Goal: Task Accomplishment & Management: Use online tool/utility

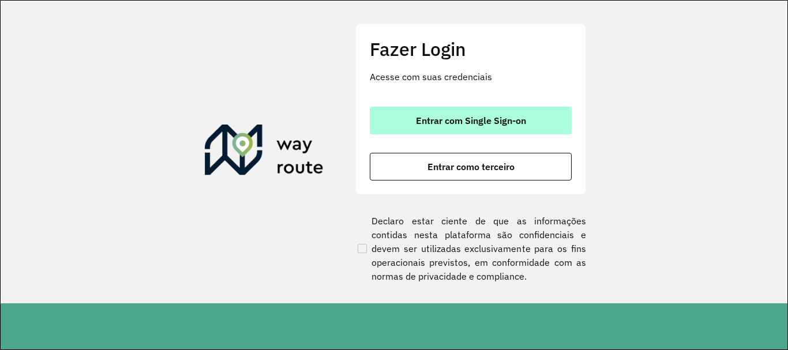
click at [454, 116] on span "Entrar com Single Sign-on" at bounding box center [471, 120] width 110 height 9
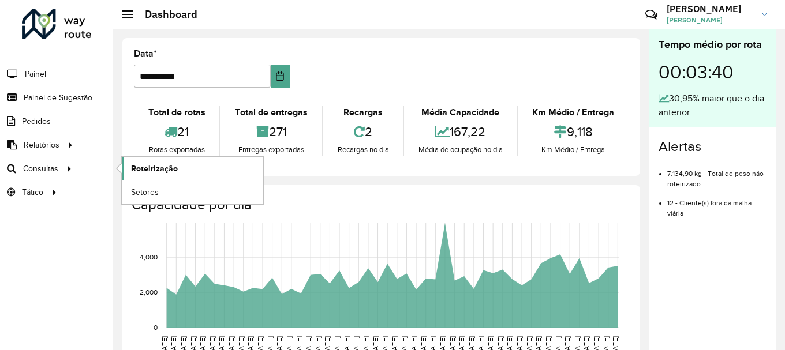
click at [149, 166] on span "Roteirização" at bounding box center [154, 169] width 47 height 12
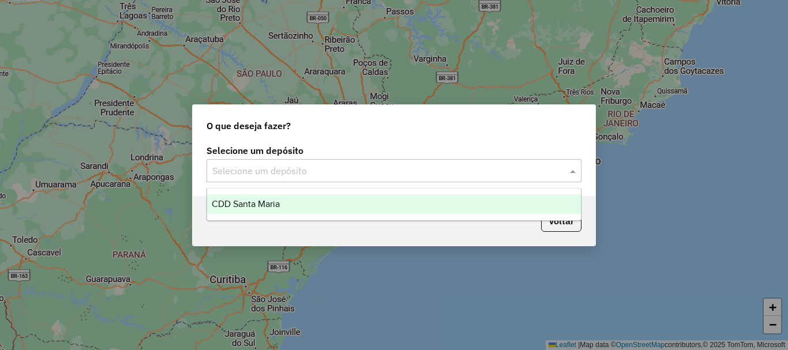
click at [292, 164] on input "text" at bounding box center [382, 171] width 340 height 14
click at [277, 205] on span "CDD Santa Maria" at bounding box center [246, 204] width 68 height 10
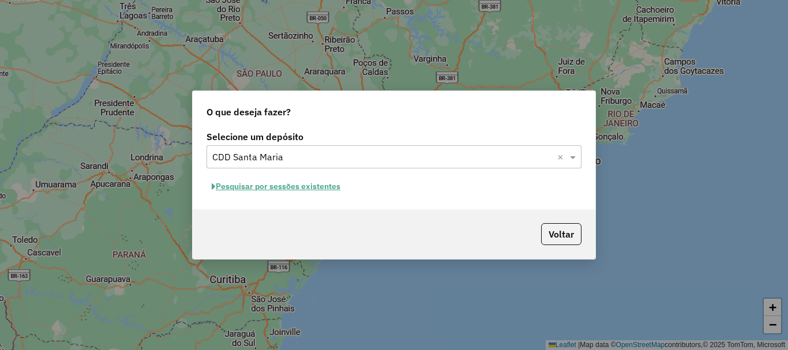
click at [265, 189] on button "Pesquisar por sessões existentes" at bounding box center [276, 187] width 139 height 18
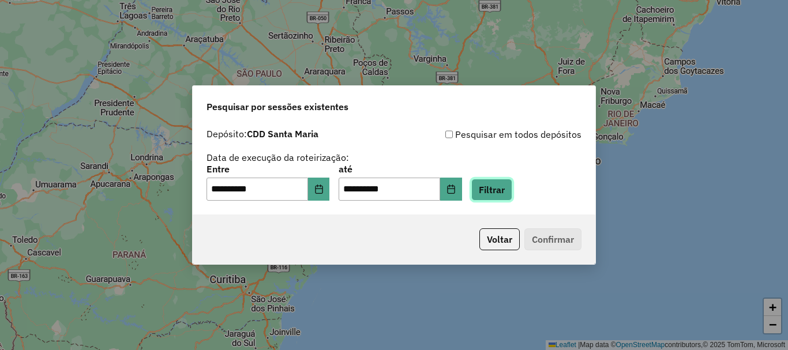
click at [499, 197] on button "Filtrar" at bounding box center [491, 190] width 41 height 22
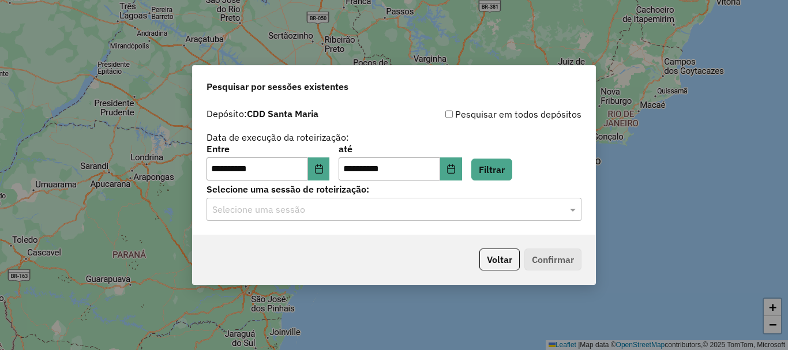
click at [294, 212] on input "text" at bounding box center [382, 210] width 340 height 14
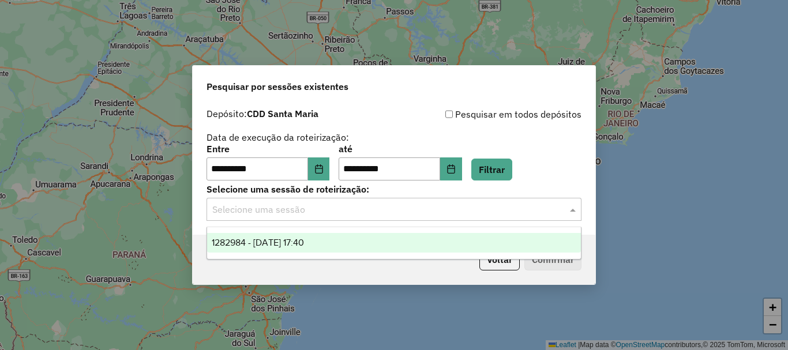
click at [287, 240] on span "1282984 - 26/09/2025 17:40" at bounding box center [258, 243] width 92 height 10
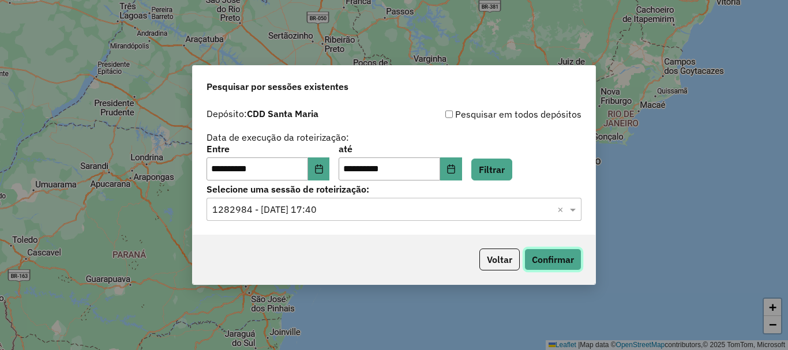
click at [532, 252] on button "Confirmar" at bounding box center [553, 260] width 57 height 22
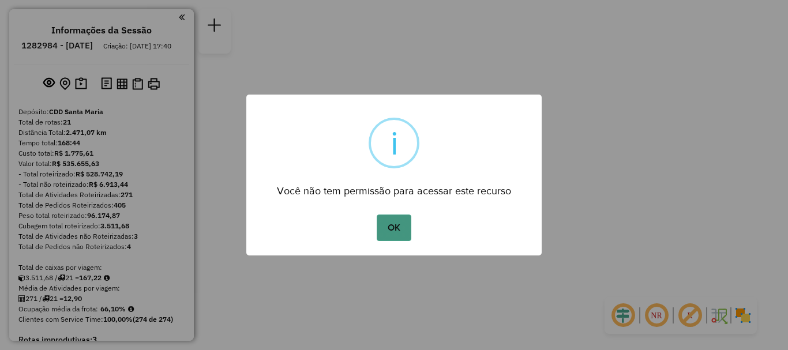
click at [406, 227] on button "OK" at bounding box center [394, 228] width 34 height 27
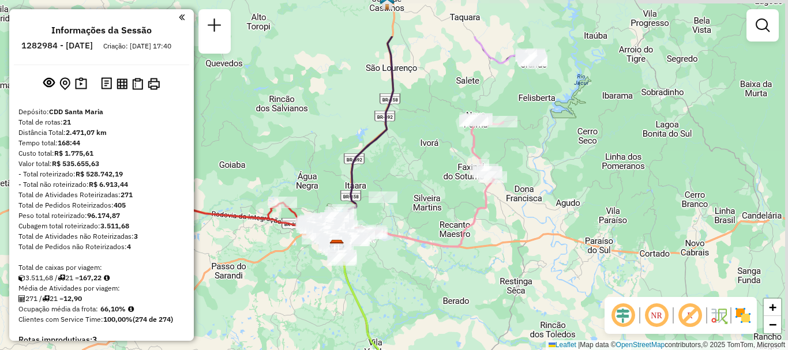
drag, startPoint x: 481, startPoint y: 140, endPoint x: 424, endPoint y: 211, distance: 91.6
click at [424, 211] on div "Janela de atendimento Grade de atendimento Capacidade Transportadoras Veículos …" at bounding box center [394, 175] width 788 height 350
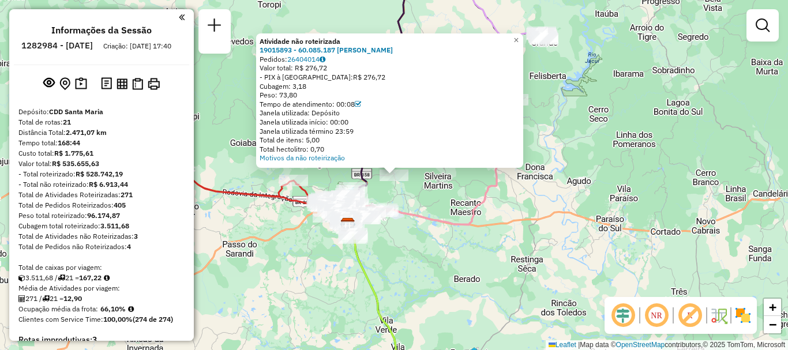
click at [582, 223] on div "Atividade não roteirizada 19015893 - 60.085.187 HENRIQUE FASSINATO SANMARTIN Pe…" at bounding box center [394, 175] width 788 height 350
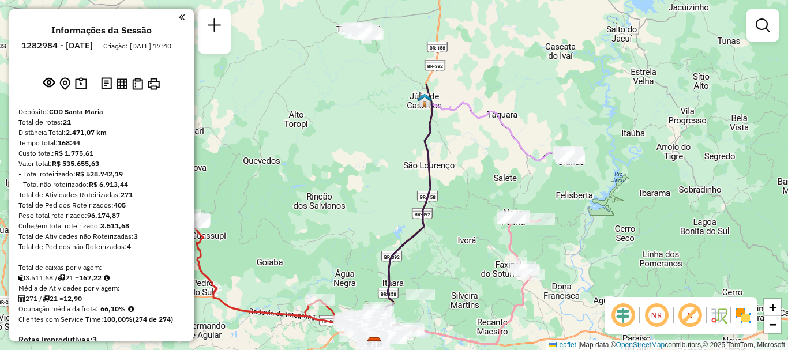
drag, startPoint x: 589, startPoint y: 132, endPoint x: 615, endPoint y: 246, distance: 116.5
click at [617, 253] on div "Janela de atendimento Grade de atendimento Capacidade Transportadoras Veículos …" at bounding box center [394, 175] width 788 height 350
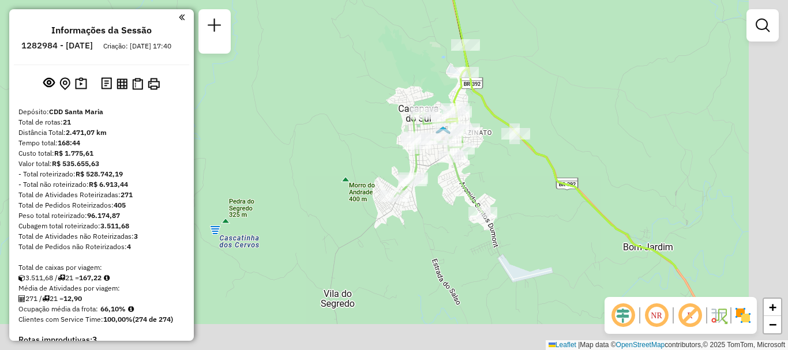
drag, startPoint x: 555, startPoint y: 182, endPoint x: 434, endPoint y: 89, distance: 153.0
click at [434, 89] on div "Janela de atendimento Grade de atendimento Capacidade Transportadoras Veículos …" at bounding box center [394, 175] width 788 height 350
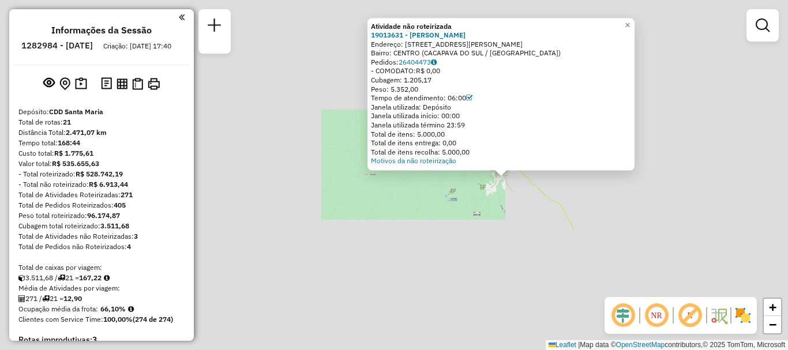
click at [545, 194] on icon at bounding box center [539, 190] width 70 height 81
select select "**********"
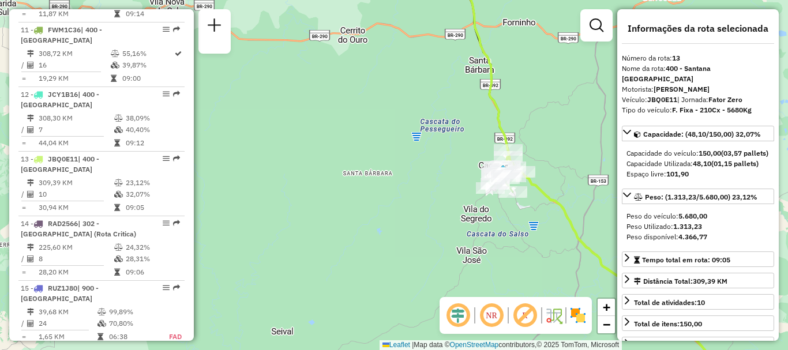
scroll to position [1321, 0]
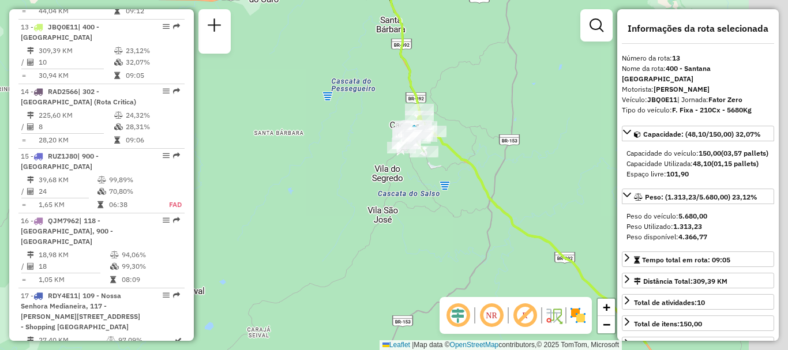
drag, startPoint x: 569, startPoint y: 152, endPoint x: 380, endPoint y: 42, distance: 218.7
click at [377, 40] on div "Janela de atendimento Grade de atendimento Capacidade Transportadoras Veículos …" at bounding box center [394, 175] width 788 height 350
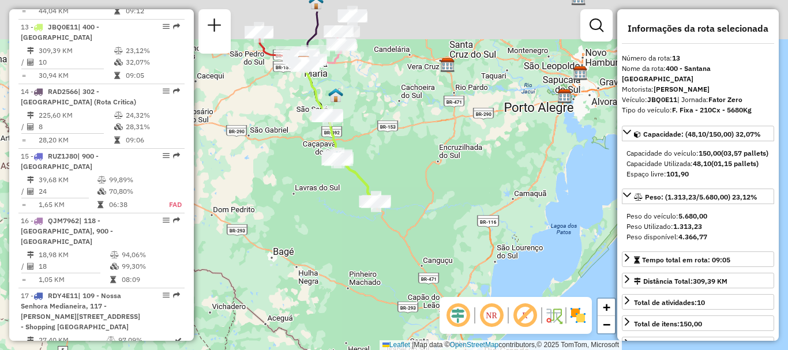
drag, startPoint x: 504, startPoint y: 167, endPoint x: 429, endPoint y: 217, distance: 89.9
click at [429, 217] on div "Janela de atendimento Grade de atendimento Capacidade Transportadoras Veículos …" at bounding box center [394, 175] width 788 height 350
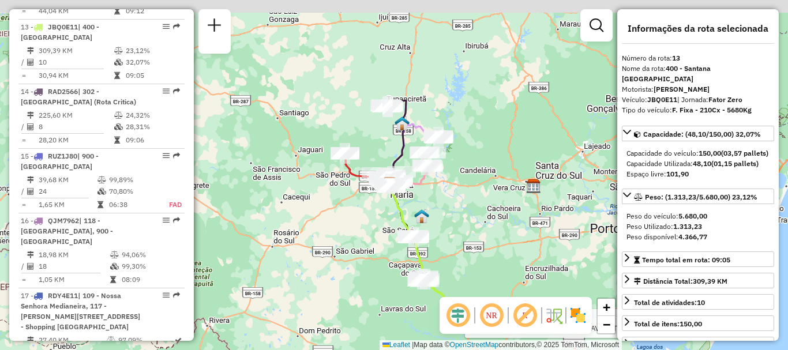
drag, startPoint x: 326, startPoint y: 153, endPoint x: 393, endPoint y: 234, distance: 104.9
click at [410, 267] on div "Rota 12 - Placa JCY1B16 19015378 - MARCOS GOES PAVANATTO Janela de atendimento …" at bounding box center [394, 175] width 788 height 350
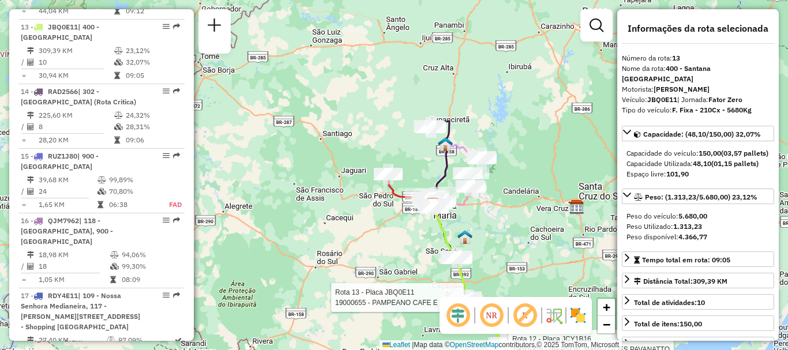
drag, startPoint x: 295, startPoint y: 123, endPoint x: 318, endPoint y: 123, distance: 23.1
click at [318, 123] on div "Rota 12 - Placa JCY1B16 19015378 - MARCOS GOES PAVANATTO Rota 13 - Placa JBQ0E1…" at bounding box center [394, 175] width 788 height 350
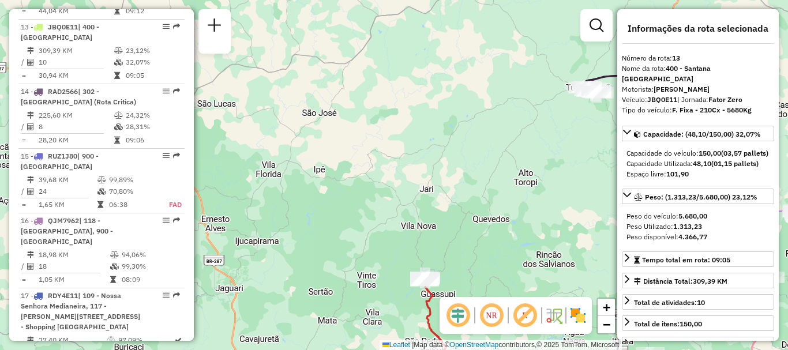
drag, startPoint x: 436, startPoint y: 242, endPoint x: 361, endPoint y: 100, distance: 160.5
click at [354, 96] on div "Rota 12 - Placa JCY1B16 19015378 - MARCOS GOES PAVANATTO Rota 13 - Placa JBQ0E1…" at bounding box center [394, 175] width 788 height 350
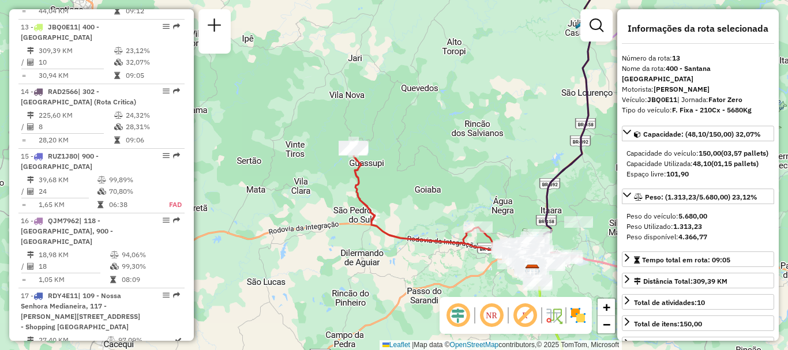
click at [418, 147] on div "Rota 12 - Placa JCY1B16 19015378 - MARCOS GOES PAVANATTO Rota 13 - Placa JBQ0E1…" at bounding box center [394, 175] width 788 height 350
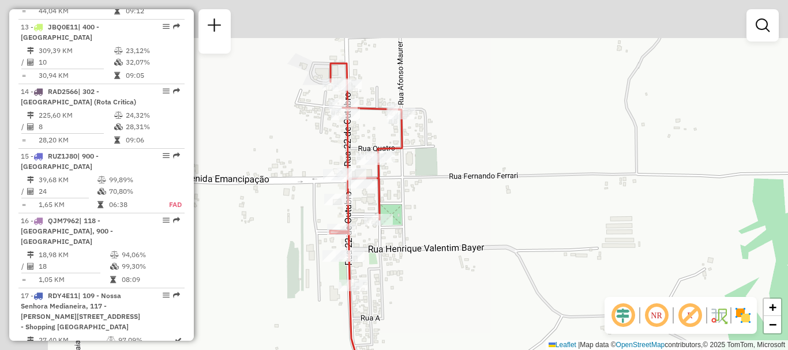
drag, startPoint x: 365, startPoint y: 127, endPoint x: 445, endPoint y: 192, distance: 102.6
click at [445, 192] on div "Janela de atendimento Grade de atendimento Capacidade Transportadoras Veículos …" at bounding box center [394, 175] width 788 height 350
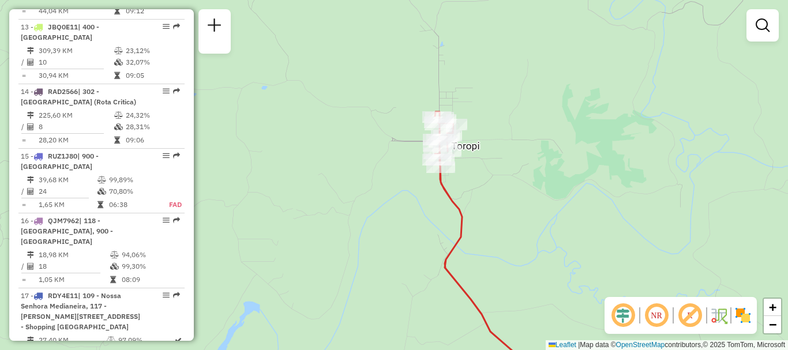
drag, startPoint x: 330, startPoint y: 232, endPoint x: 304, endPoint y: 216, distance: 30.8
click at [310, 222] on div "Janela de atendimento Grade de atendimento Capacidade Transportadoras Veículos …" at bounding box center [394, 175] width 788 height 350
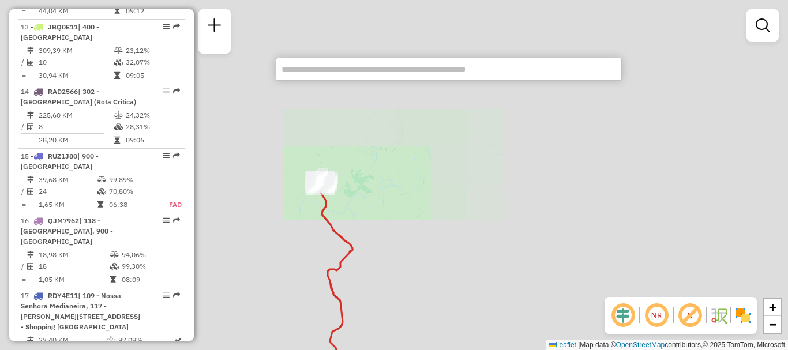
paste input "*****"
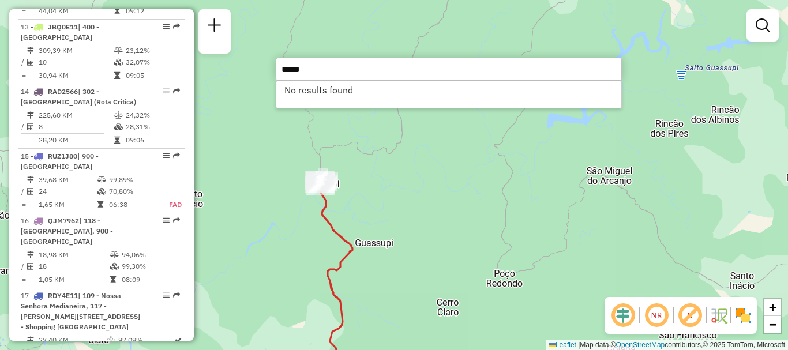
type input "*****"
click at [340, 88] on li "No results found" at bounding box center [448, 89] width 345 height 17
click at [358, 131] on div "Janela de atendimento Grade de atendimento Capacidade Transportadoras Veículos …" at bounding box center [394, 175] width 788 height 350
type input "*****"
click at [369, 155] on div "Janela de atendimento Grade de atendimento Capacidade Transportadoras Veículos …" at bounding box center [394, 175] width 788 height 350
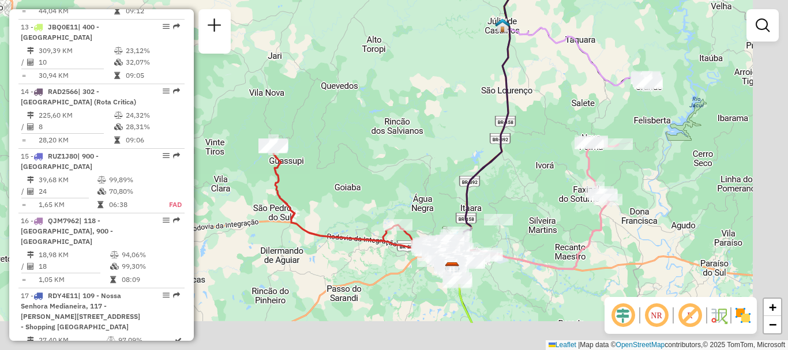
drag, startPoint x: 458, startPoint y: 147, endPoint x: 404, endPoint y: 106, distance: 67.5
click at [381, 90] on div "Janela de atendimento Grade de atendimento Capacidade Transportadoras Veículos …" at bounding box center [394, 175] width 788 height 350
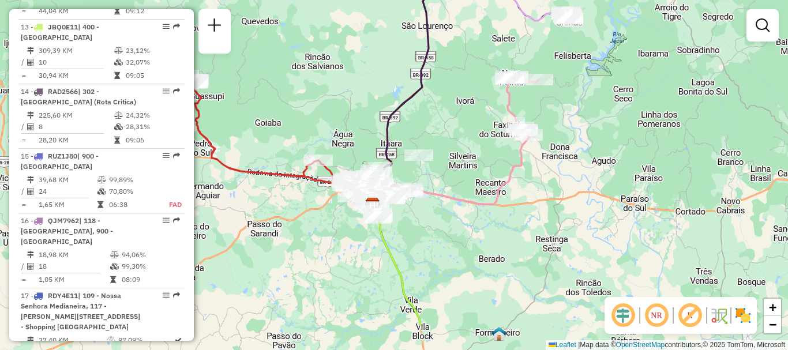
drag, startPoint x: 446, startPoint y: 143, endPoint x: 364, endPoint y: 70, distance: 109.6
click at [364, 70] on div "Janela de atendimento Grade de atendimento Capacidade Transportadoras Veículos …" at bounding box center [394, 175] width 788 height 350
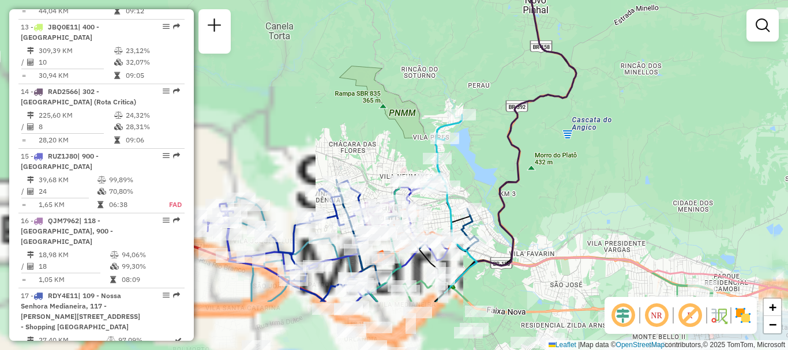
drag, startPoint x: 358, startPoint y: 203, endPoint x: 523, endPoint y: 129, distance: 181.0
click at [560, 112] on div "Janela de atendimento Grade de atendimento Capacidade Transportadoras Veículos …" at bounding box center [394, 175] width 788 height 350
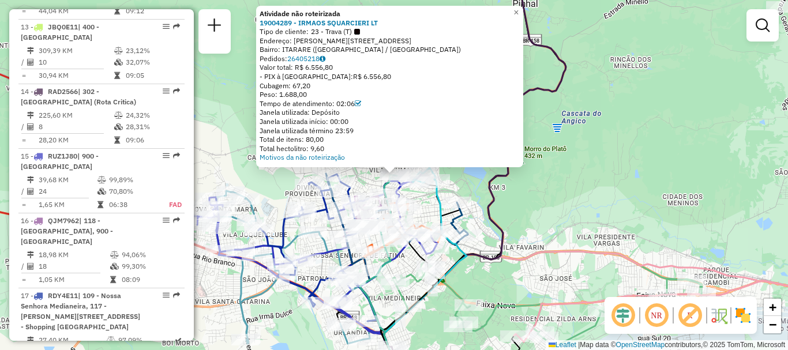
click at [603, 147] on div "Atividade não roteirizada 19004289 - IRMAOS SQUARCIERI LT Tipo de cliente: 23 -…" at bounding box center [394, 175] width 788 height 350
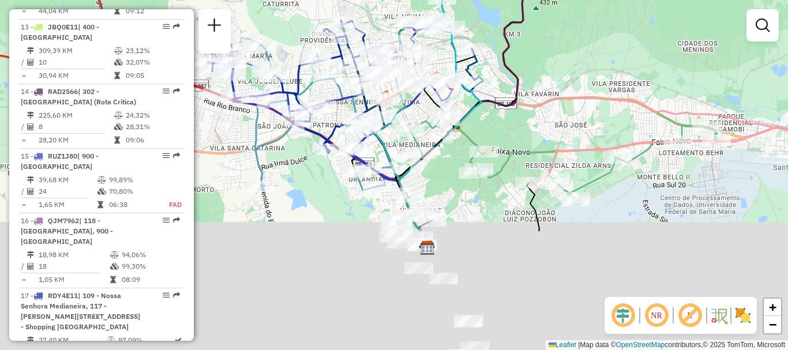
drag, startPoint x: 469, startPoint y: 170, endPoint x: 498, endPoint y: 141, distance: 40.4
click at [483, 17] on div "Janela de atendimento Grade de atendimento Capacidade Transportadoras Veículos …" at bounding box center [394, 175] width 788 height 350
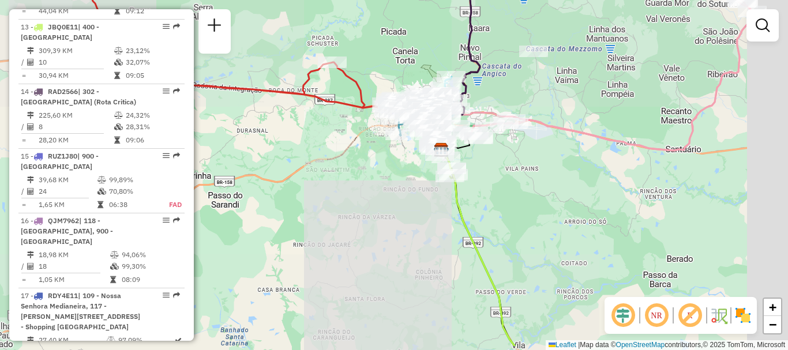
drag, startPoint x: 529, startPoint y: 203, endPoint x: 479, endPoint y: 105, distance: 109.9
click at [479, 105] on div "Janela de atendimento Grade de atendimento Capacidade Transportadoras Veículos …" at bounding box center [394, 175] width 788 height 350
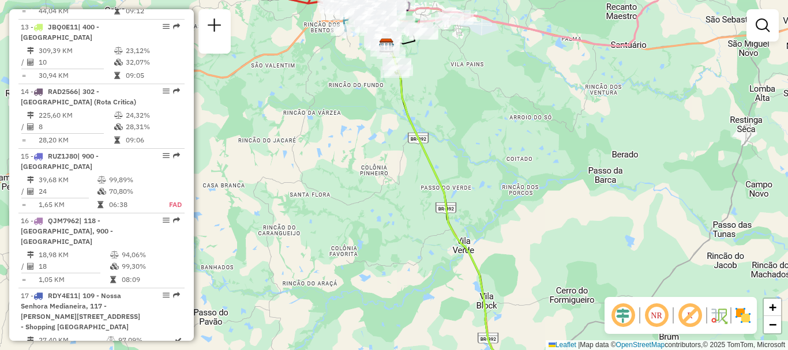
drag, startPoint x: 497, startPoint y: 140, endPoint x: 390, endPoint y: -24, distance: 195.9
click at [390, 0] on html "Aguarde... Pop-up bloqueado! Seu navegador bloqueou automáticamente a abertura …" at bounding box center [394, 175] width 788 height 350
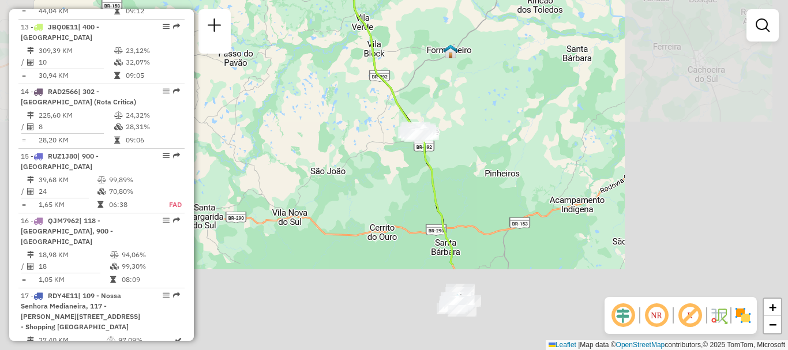
drag, startPoint x: 419, startPoint y: 117, endPoint x: 422, endPoint y: 161, distance: 43.9
click at [419, 111] on div "Janela de atendimento Grade de atendimento Capacidade Transportadoras Veículos …" at bounding box center [394, 175] width 788 height 350
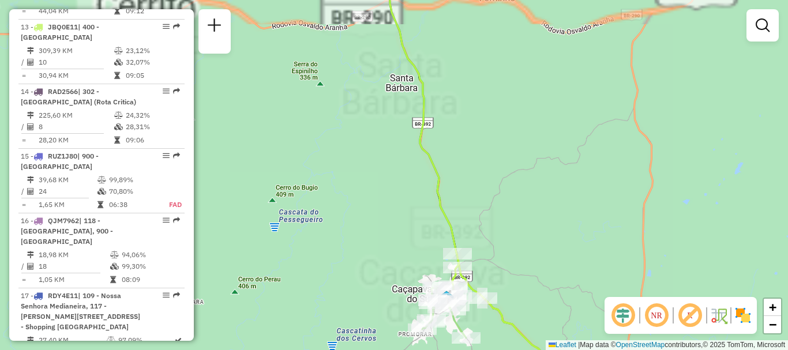
drag, startPoint x: 481, startPoint y: 259, endPoint x: 484, endPoint y: 150, distance: 109.1
click at [484, 150] on div "Janela de atendimento Grade de atendimento Capacidade Transportadoras Veículos …" at bounding box center [394, 175] width 788 height 350
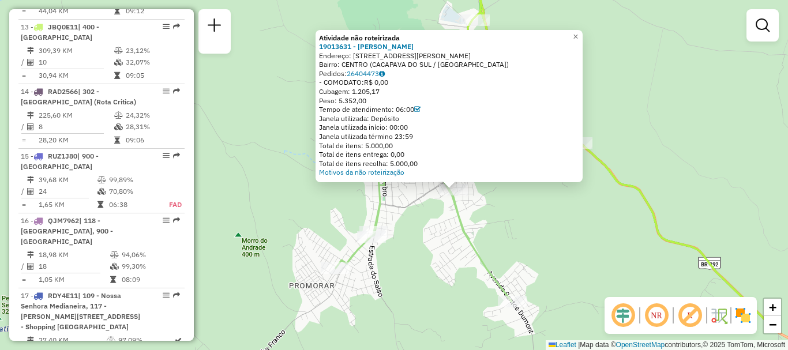
drag, startPoint x: 385, startPoint y: 258, endPoint x: 620, endPoint y: 215, distance: 238.2
click at [620, 215] on div "Atividade não roteirizada 19013631 - RONALDO DE SIQUEIRA Endereço: RUA TAURINO …" at bounding box center [394, 175] width 788 height 350
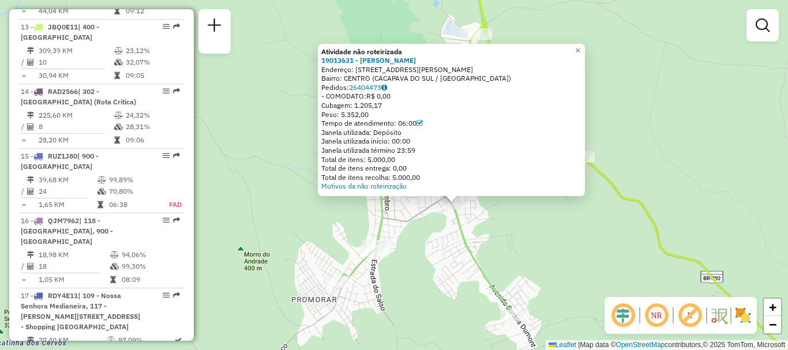
drag, startPoint x: 426, startPoint y: 225, endPoint x: 426, endPoint y: 246, distance: 21.4
click at [426, 246] on div "Atividade não roteirizada 19013631 - RONALDO DE SIQUEIRA Endereço: RUA TAURINO …" at bounding box center [394, 175] width 788 height 350
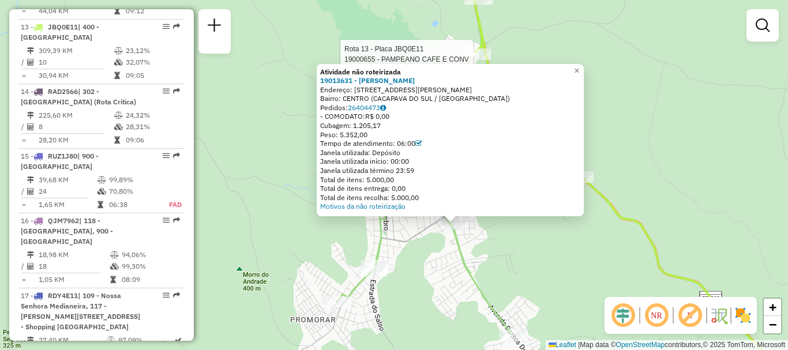
select select "**********"
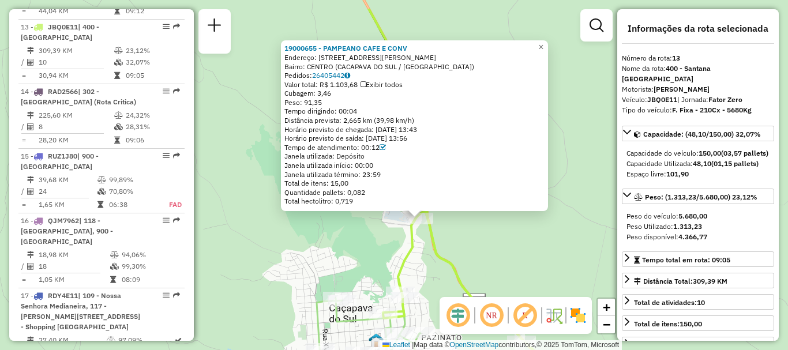
drag, startPoint x: 466, startPoint y: 193, endPoint x: 491, endPoint y: 237, distance: 50.4
click at [491, 237] on div "19000655 - PAMPEANO CAFE E CONV Endereço: AV PRESIDENCIA KENNEDY 185 Bairro: CE…" at bounding box center [394, 175] width 788 height 350
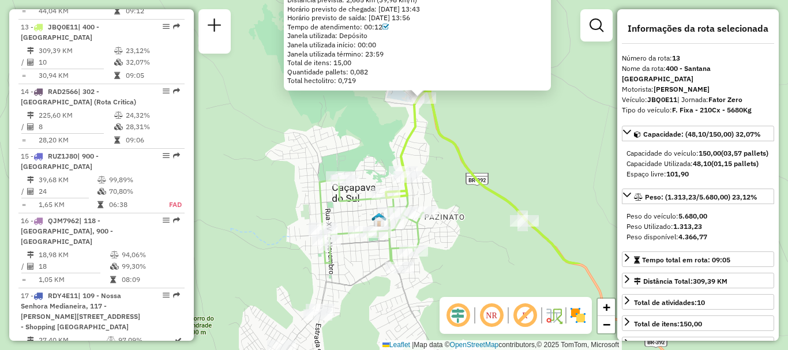
drag, startPoint x: 559, startPoint y: 162, endPoint x: 567, endPoint y: 127, distance: 36.0
click at [567, 128] on div "19000655 - PAMPEANO CAFE E CONV Endereço: AV PRESIDENCIA KENNEDY 185 Bairro: CE…" at bounding box center [394, 175] width 788 height 350
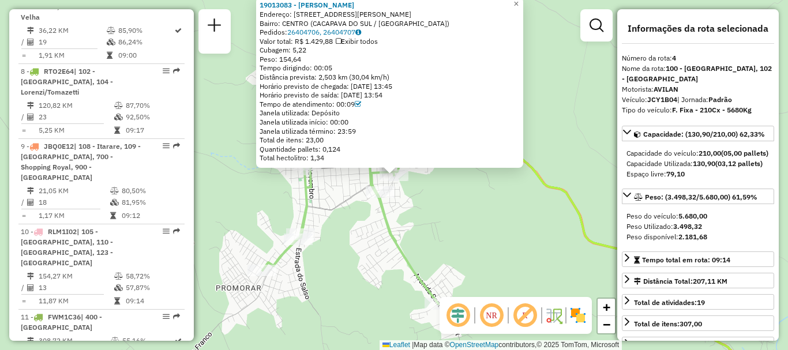
scroll to position [677, 0]
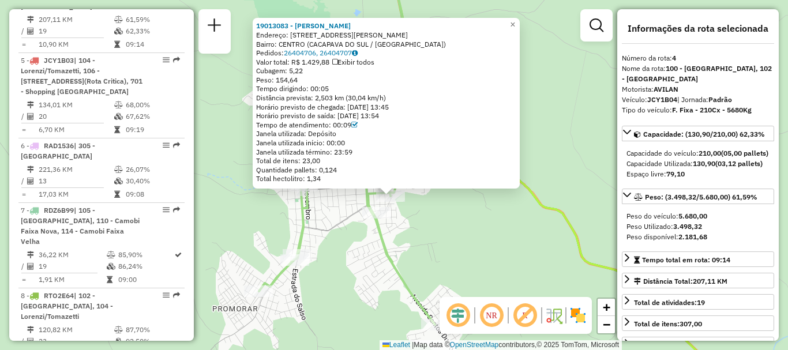
drag, startPoint x: 541, startPoint y: 205, endPoint x: 538, endPoint y: 222, distance: 17.5
click at [538, 222] on div "19013083 - ARMAZEM GARRA Endereço: RUA JOAO PINOS DE FREITAS 335 Bairro: CENTRO…" at bounding box center [394, 175] width 788 height 350
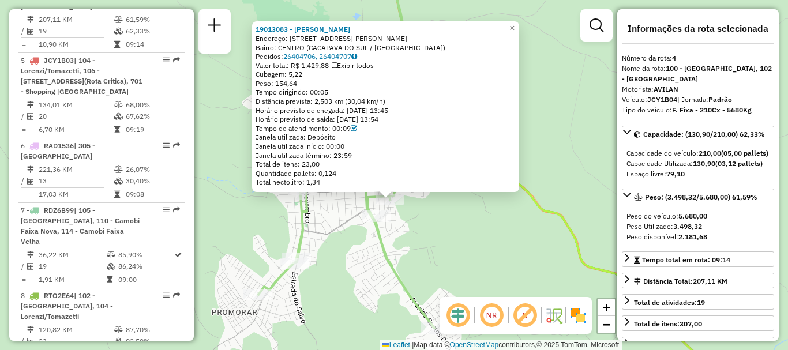
click at [383, 225] on icon at bounding box center [347, 147] width 176 height 364
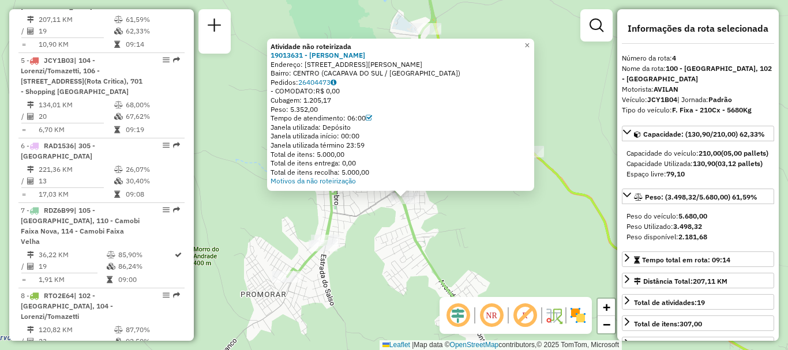
drag, startPoint x: 392, startPoint y: 205, endPoint x: 400, endPoint y: 223, distance: 20.2
click at [400, 223] on div "Atividade não roteirizada 19013631 - RONALDO DE SIQUEIRA Endereço: RUA TAURINO …" at bounding box center [394, 175] width 788 height 350
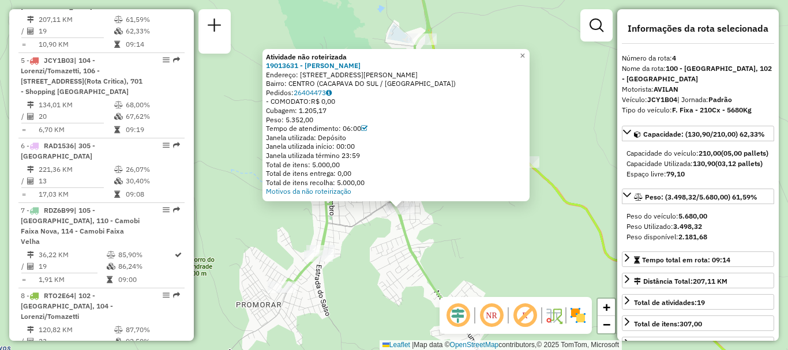
drag, startPoint x: 430, startPoint y: 218, endPoint x: 426, endPoint y: 228, distance: 11.4
click at [426, 228] on div "Atividade não roteirizada 19013631 - RONALDO DE SIQUEIRA Endereço: RUA TAURINO …" at bounding box center [394, 175] width 788 height 350
click at [440, 237] on div "Atividade não roteirizada 19013631 - RONALDO DE SIQUEIRA Endereço: RUA TAURINO …" at bounding box center [394, 175] width 788 height 350
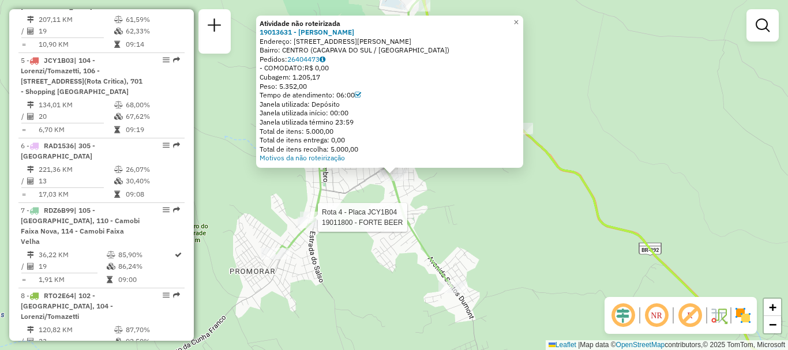
select select "**********"
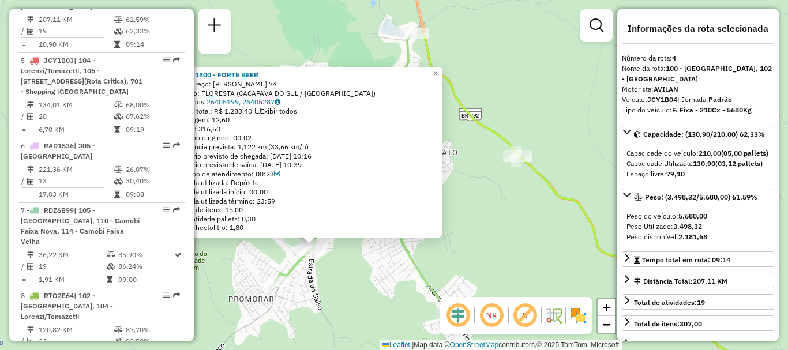
drag, startPoint x: 508, startPoint y: 209, endPoint x: 427, endPoint y: 279, distance: 106.8
click at [427, 279] on icon at bounding box center [363, 175] width 176 height 280
click at [504, 215] on div "19011800 - FORTE BEER Endereço: ARISTIDES MACEDO NETO 74 Bairro: FLORESTA (CACA…" at bounding box center [394, 175] width 788 height 350
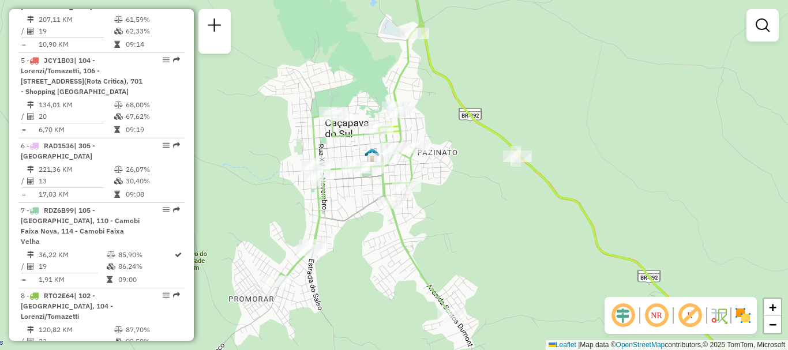
click at [389, 196] on icon at bounding box center [363, 140] width 176 height 350
select select "**********"
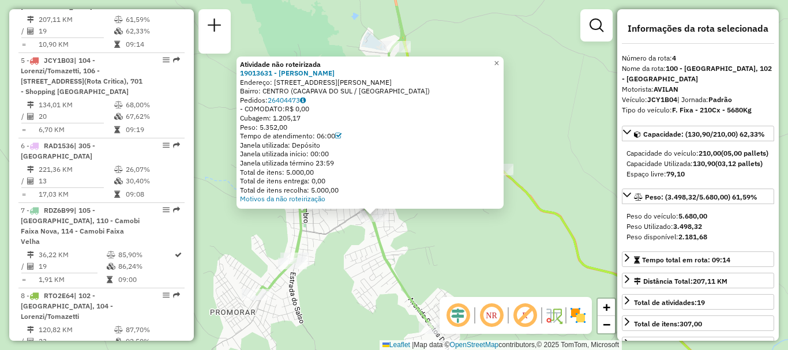
drag, startPoint x: 441, startPoint y: 196, endPoint x: 421, endPoint y: 237, distance: 45.4
click at [421, 237] on div "Atividade não roteirizada 19013631 - RONALDO DE SIQUEIRA Endereço: RUA TAURINO …" at bounding box center [394, 175] width 788 height 350
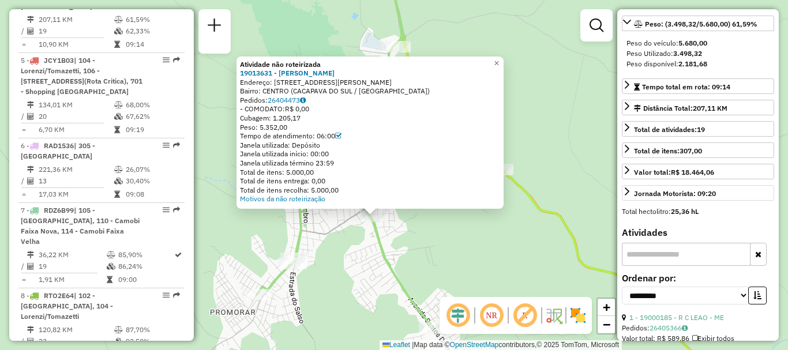
scroll to position [0, 0]
